Goal: Transaction & Acquisition: Purchase product/service

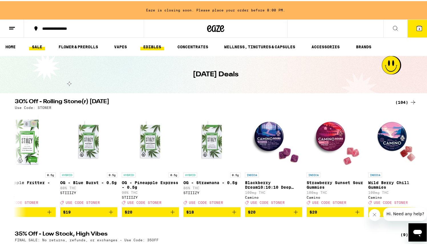
click at [155, 45] on link "EDIBLES" at bounding box center [152, 45] width 24 height 7
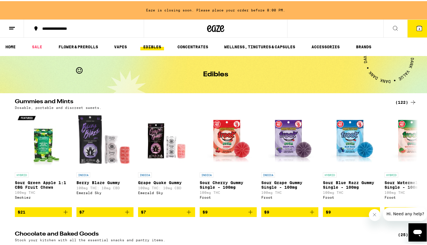
click at [5, 28] on button at bounding box center [12, 28] width 24 height 18
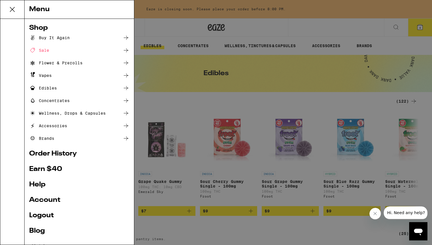
click at [189, 133] on div "Menu Shop Buy It Again Sale Flower & Prerolls Vapes Edibles Concentrates Wellne…" at bounding box center [216, 122] width 432 height 245
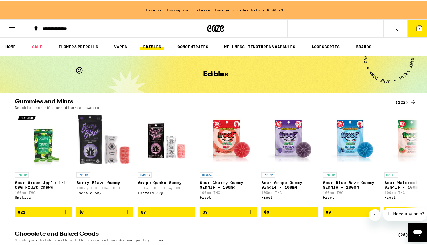
click at [403, 101] on div "(122)" at bounding box center [406, 101] width 21 height 7
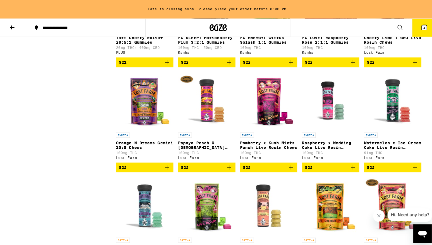
scroll to position [2241, 0]
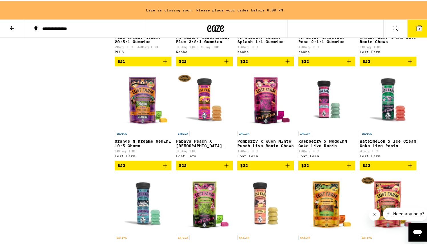
click at [126, 156] on div "Lost Farm" at bounding box center [143, 155] width 57 height 4
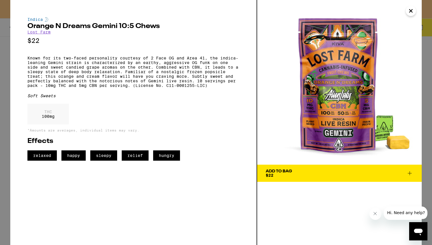
click at [44, 33] on link "Lost Farm" at bounding box center [38, 32] width 23 height 5
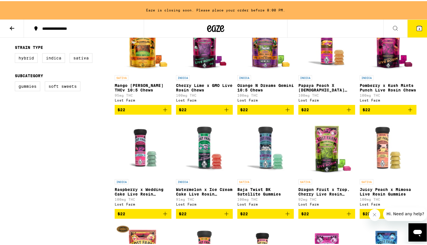
scroll to position [208, 0]
